Goal: Transaction & Acquisition: Download file/media

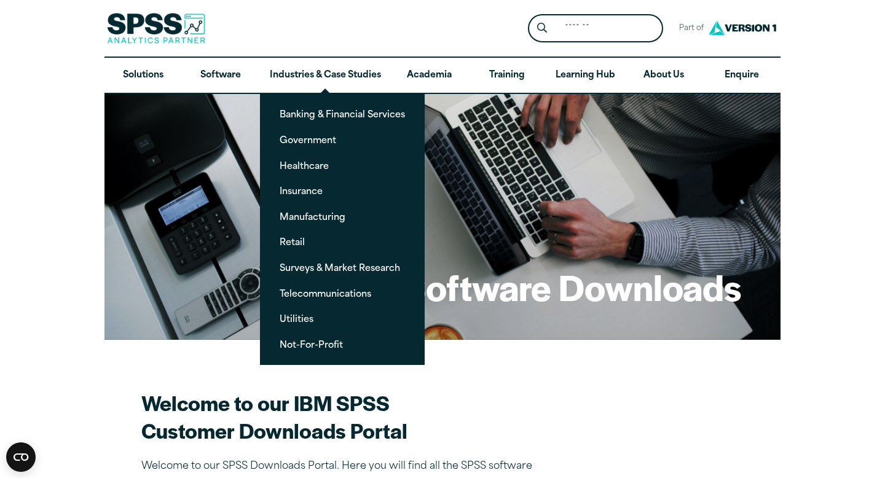
scroll to position [22, 0]
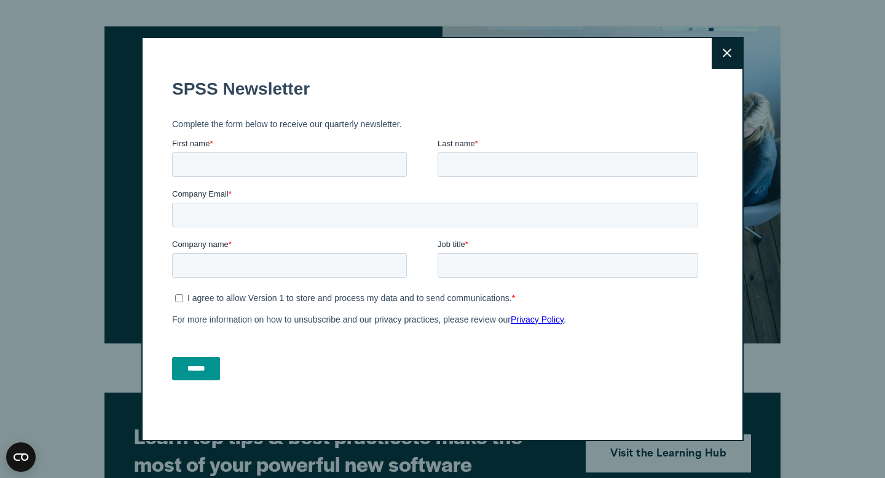
scroll to position [1563, 0]
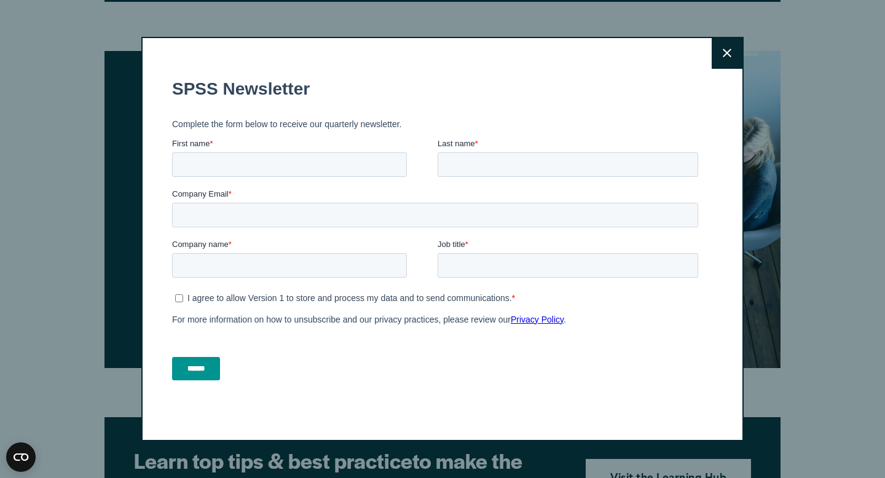
click at [715, 52] on button "Close" at bounding box center [727, 53] width 31 height 31
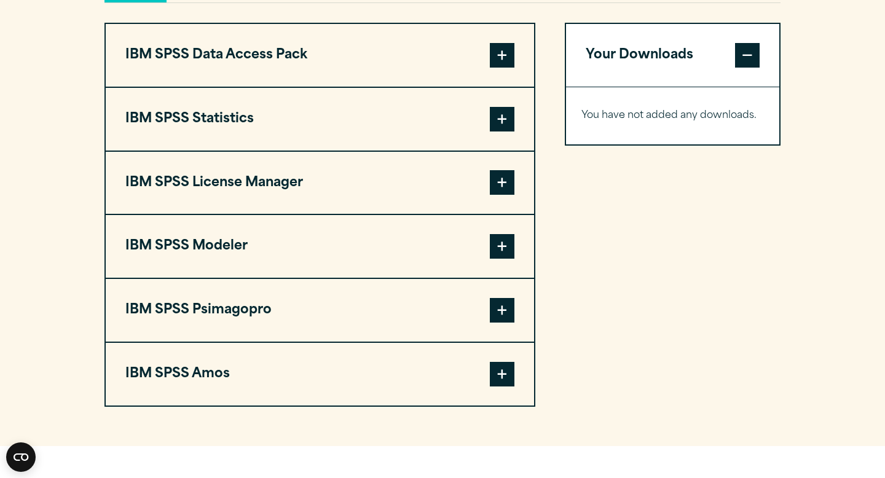
scroll to position [948, 0]
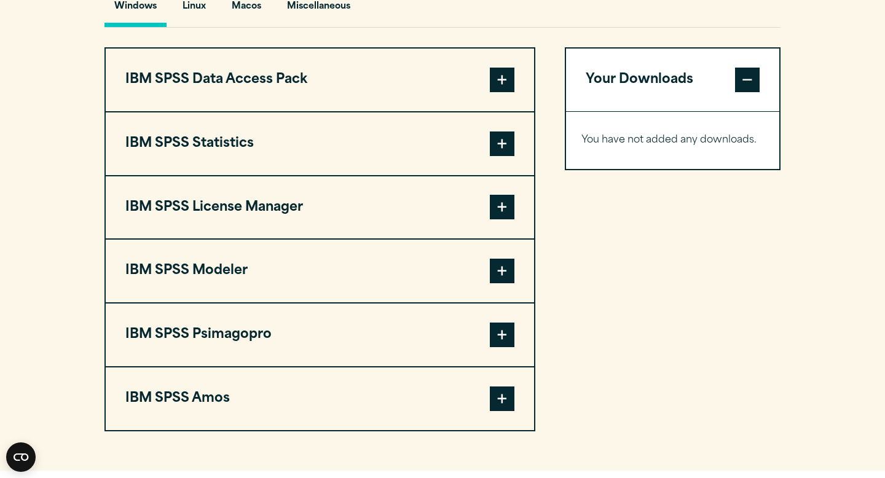
click at [161, 149] on button "IBM SPSS Statistics" at bounding box center [320, 143] width 428 height 63
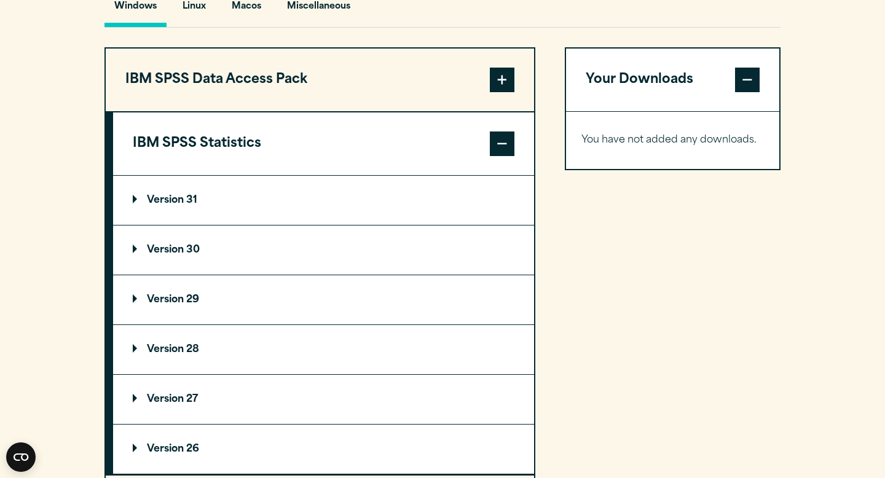
click at [630, 261] on div "Your Downloads You have not added any downloads. Download 0 Items" at bounding box center [673, 388] width 216 height 683
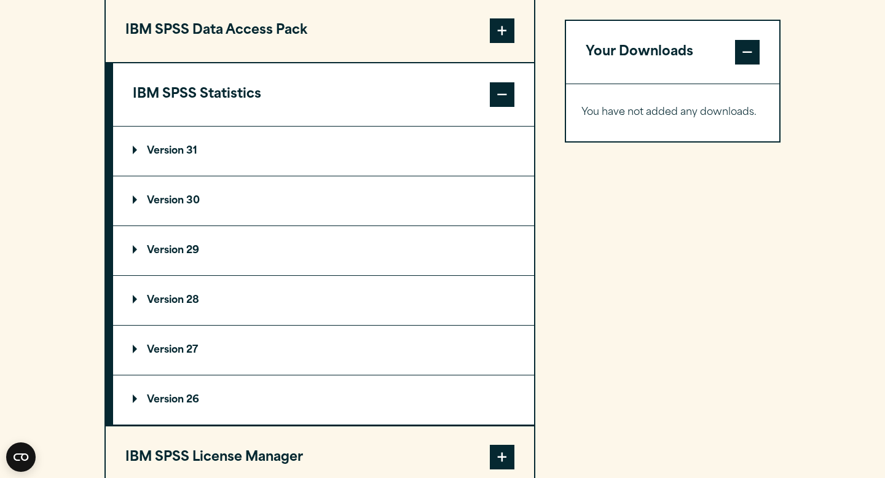
scroll to position [1022, 0]
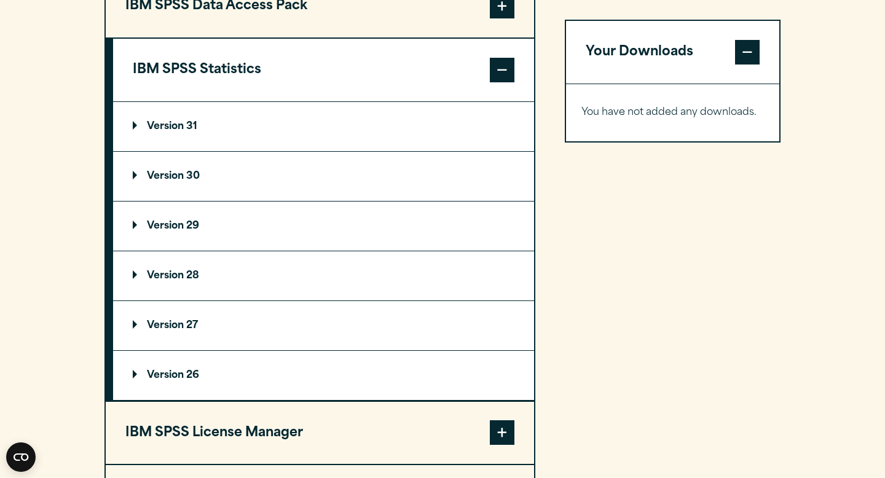
click at [548, 22] on div "IBM SPSS Data Access Pack Version 8 Plugin 32 & 64 Bit Data Access Pack 8.0.zip…" at bounding box center [442, 315] width 676 height 683
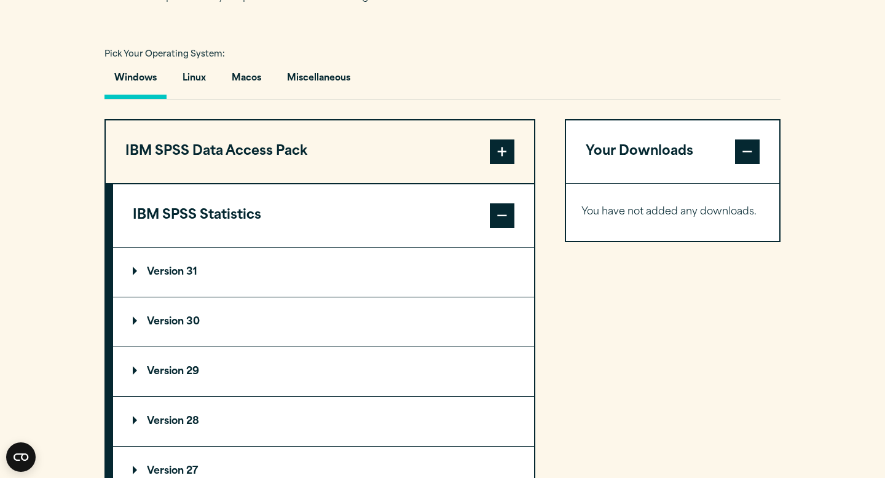
scroll to position [874, 0]
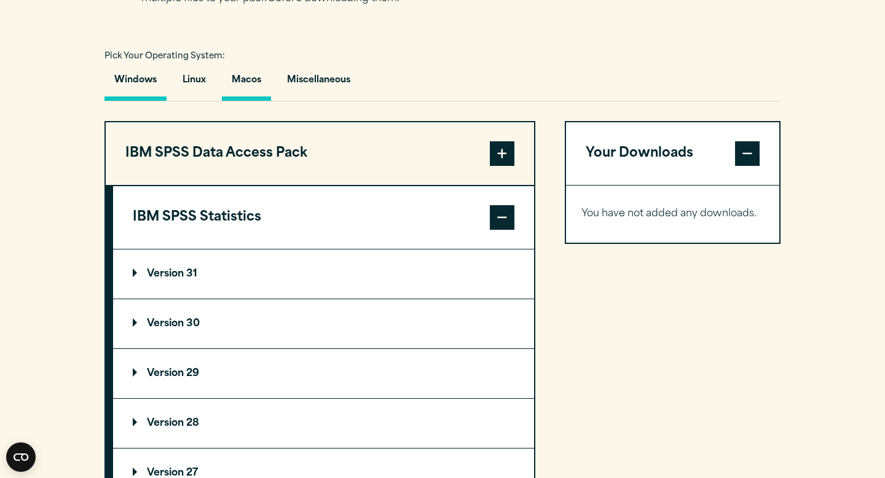
click at [241, 88] on button "Macos" at bounding box center [246, 83] width 49 height 35
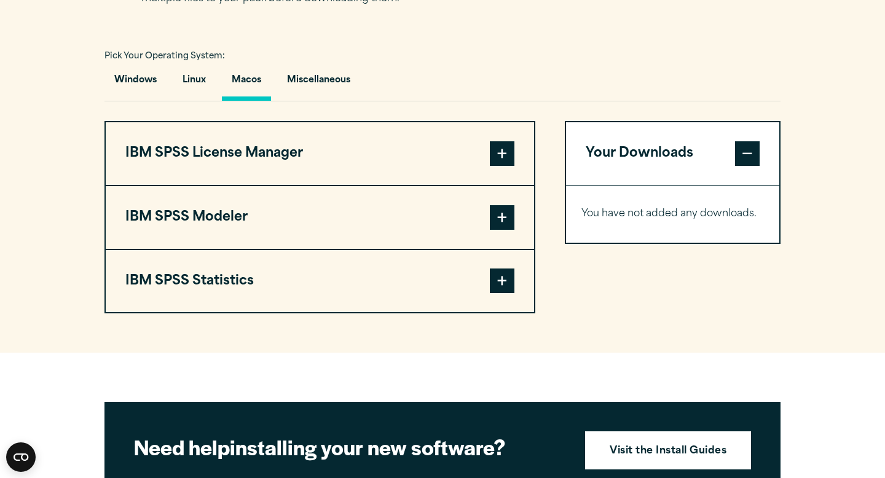
click at [240, 160] on button "IBM SPSS License Manager" at bounding box center [320, 153] width 428 height 63
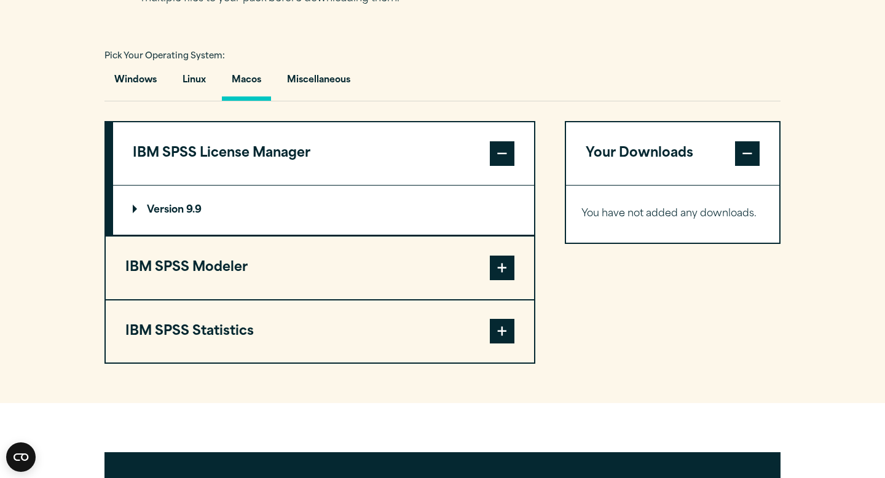
click at [198, 348] on button "IBM SPSS Statistics" at bounding box center [320, 331] width 428 height 63
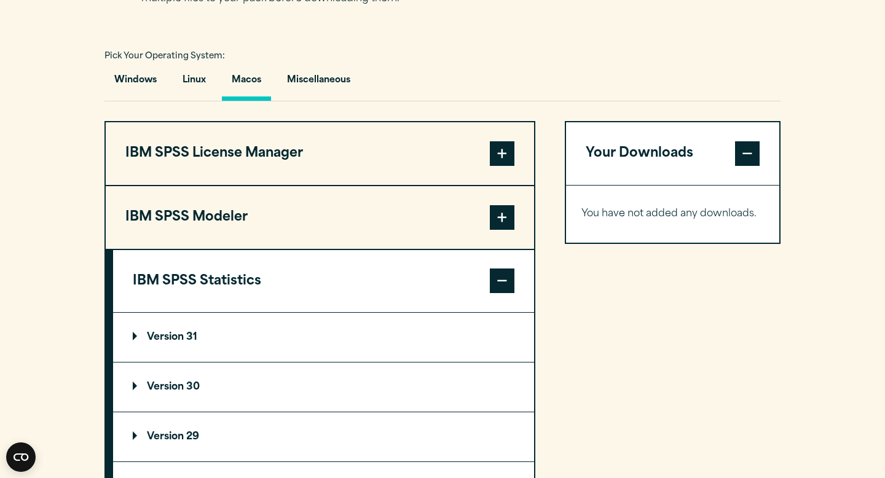
click at [579, 335] on div "Your Downloads You have not added any downloads. Download 0 Items" at bounding box center [673, 367] width 216 height 492
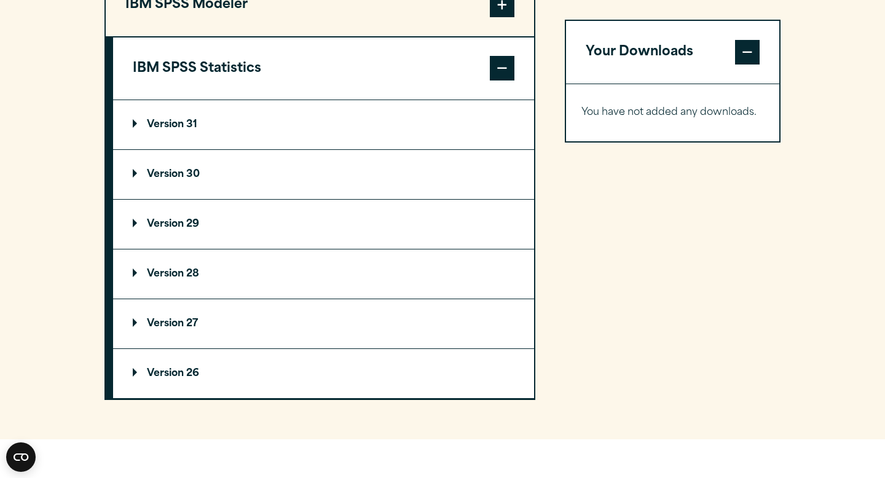
scroll to position [1096, 0]
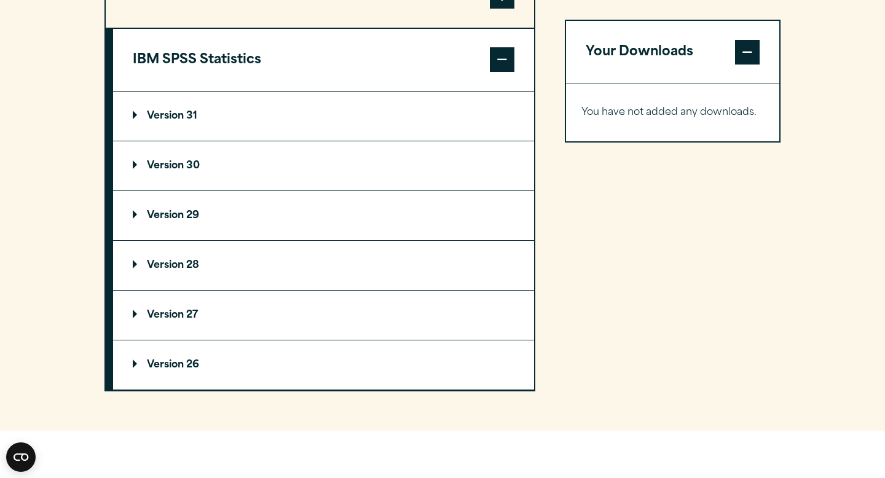
click at [237, 265] on summary "Version 28" at bounding box center [323, 265] width 421 height 49
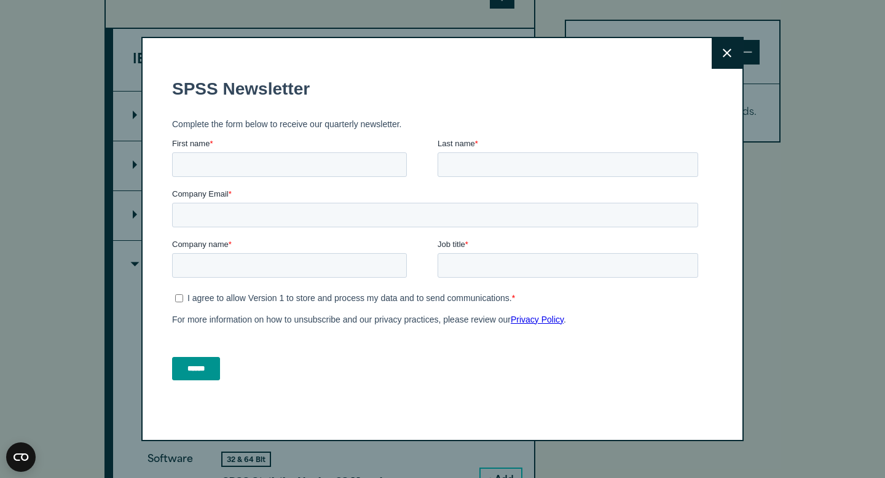
click at [732, 49] on button "Close" at bounding box center [727, 53] width 31 height 31
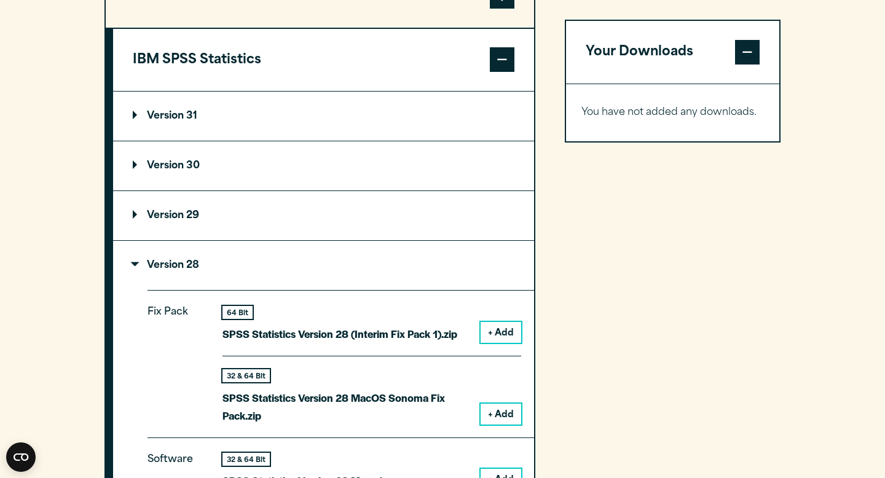
click at [511, 415] on button "+ Add" at bounding box center [501, 414] width 41 height 21
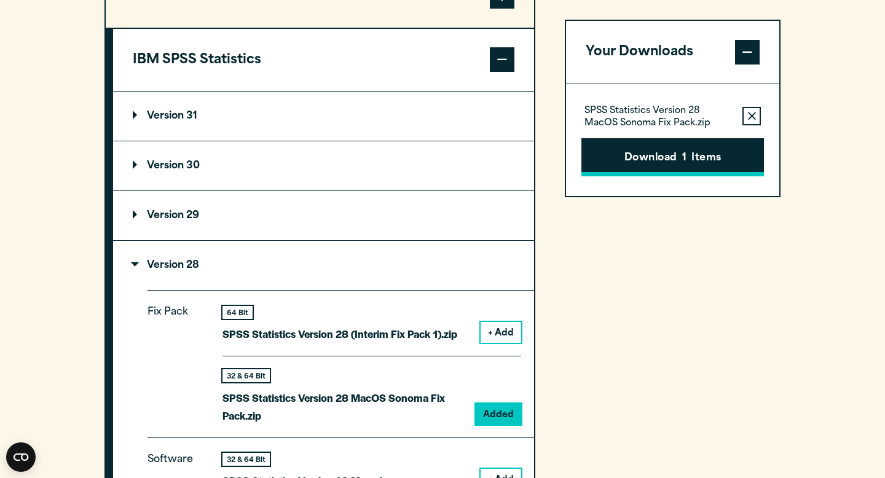
click at [711, 158] on button "Download 1 Items" at bounding box center [672, 157] width 182 height 38
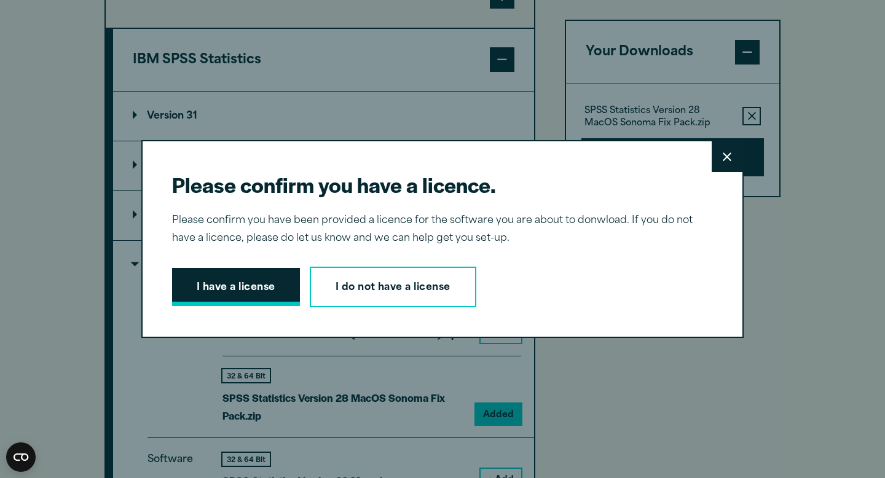
click at [220, 286] on button "I have a license" at bounding box center [236, 287] width 128 height 38
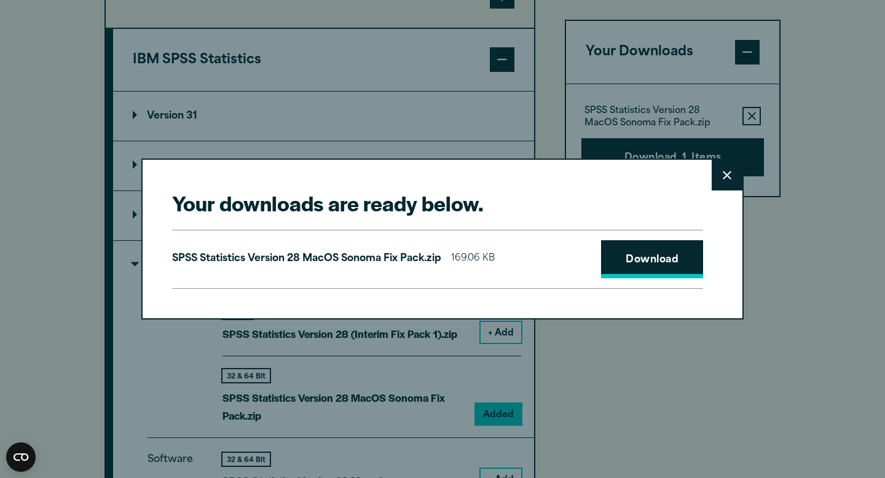
click at [675, 259] on link "Download" at bounding box center [652, 259] width 102 height 38
